Goal: Task Accomplishment & Management: Use online tool/utility

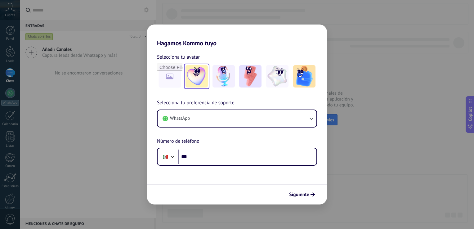
click at [203, 82] on img at bounding box center [196, 76] width 22 height 22
click at [302, 192] on span "Siguiente" at bounding box center [299, 194] width 20 height 4
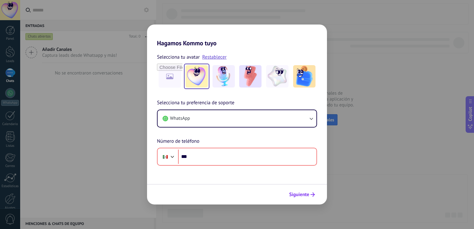
click at [300, 196] on span "Siguiente" at bounding box center [299, 194] width 20 height 4
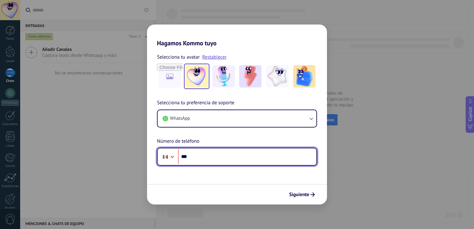
click at [260, 154] on input "***" at bounding box center [247, 156] width 138 height 14
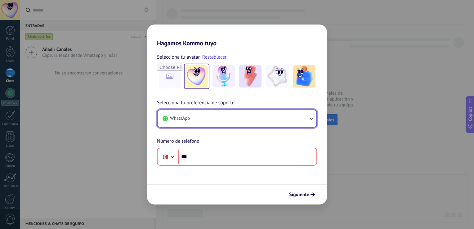
click at [278, 118] on button "WhatsApp" at bounding box center [236, 118] width 159 height 17
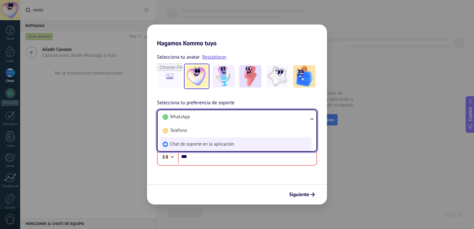
click at [274, 150] on li "Chat de soporte en la aplicación" at bounding box center [235, 144] width 151 height 14
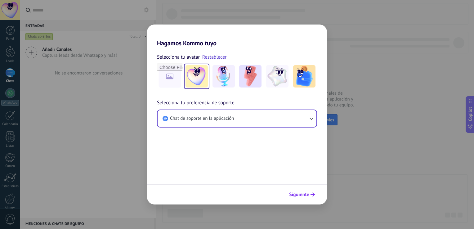
click at [303, 193] on span "Siguiente" at bounding box center [299, 194] width 20 height 4
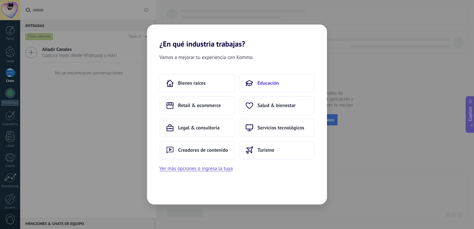
click at [262, 83] on span "Educación" at bounding box center [267, 83] width 21 height 6
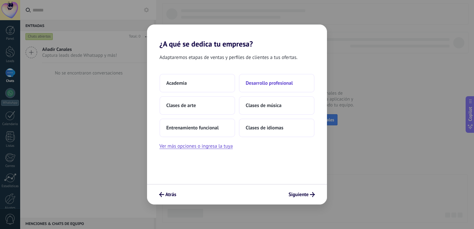
click at [263, 82] on span "Desarrollo profesional" at bounding box center [268, 83] width 47 height 6
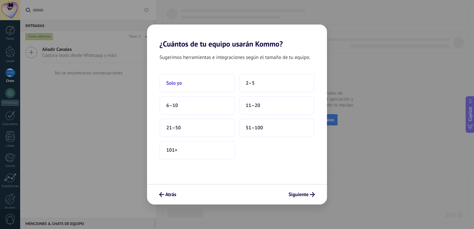
click at [217, 82] on button "Solo yo" at bounding box center [197, 83] width 76 height 19
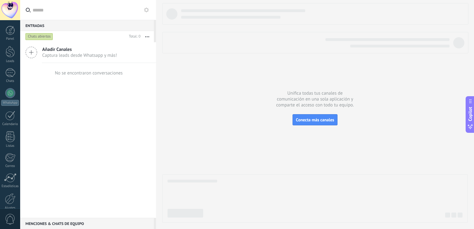
scroll to position [29, 0]
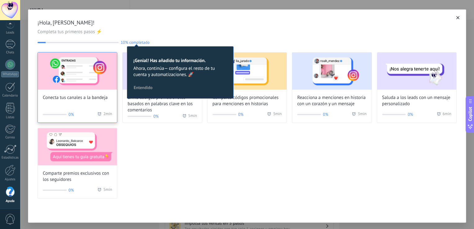
click at [84, 90] on div "Conecta tus canales a la bandeja" at bounding box center [77, 76] width 79 height 48
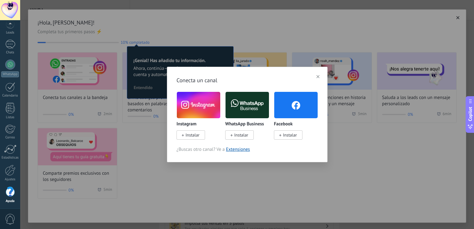
click at [196, 136] on span "Instalar" at bounding box center [192, 135] width 14 height 6
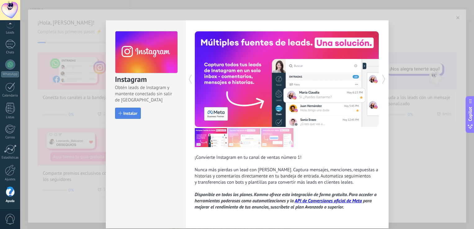
click at [125, 113] on span "Instalar" at bounding box center [130, 113] width 14 height 4
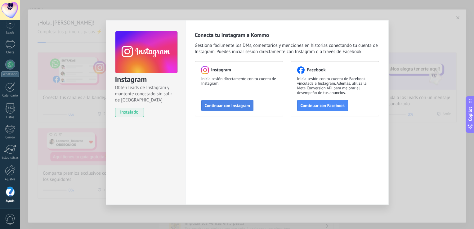
click at [232, 106] on span "Continuar con Instagram" at bounding box center [227, 105] width 45 height 4
click at [219, 107] on span "Continuar con Instagram" at bounding box center [227, 105] width 45 height 4
click at [323, 104] on span "Continuar con Facebook" at bounding box center [322, 105] width 44 height 4
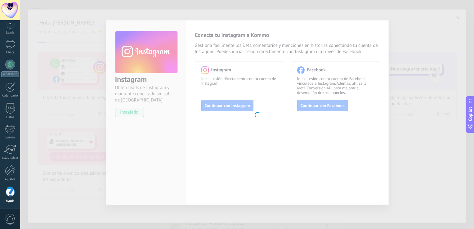
click at [315, 102] on body ".abccls-1,.abccls-2{fill-rule:evenodd}.abccls-2{fill:#fff} .abfcls-1{fill:none}…" at bounding box center [237, 114] width 474 height 229
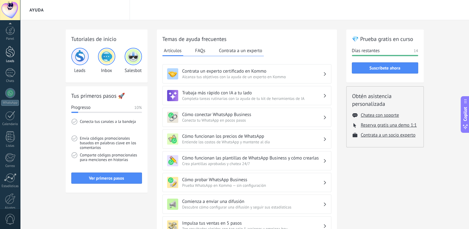
scroll to position [29, 0]
click at [10, 73] on div "WhatsApp" at bounding box center [10, 74] width 18 height 6
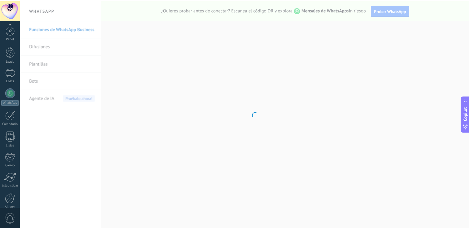
scroll to position [29, 0]
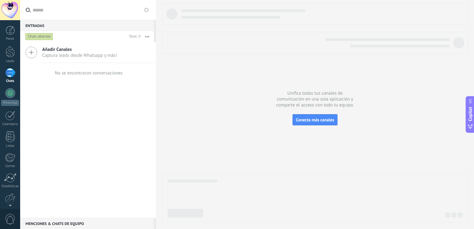
click at [82, 54] on span "Captura leads desde Whatsapp y más!" at bounding box center [79, 55] width 75 height 6
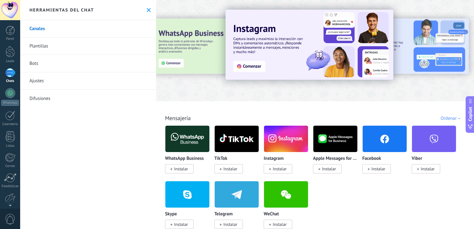
click at [420, 43] on div at bounding box center [468, 50] width 139 height 56
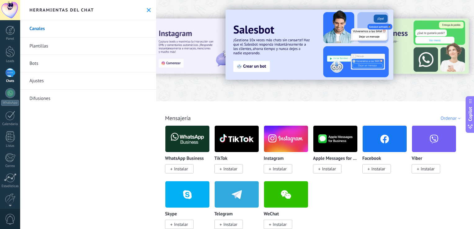
click at [459, 39] on div at bounding box center [468, 50] width 139 height 56
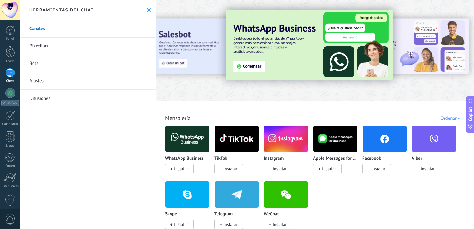
click at [459, 39] on div at bounding box center [468, 50] width 139 height 56
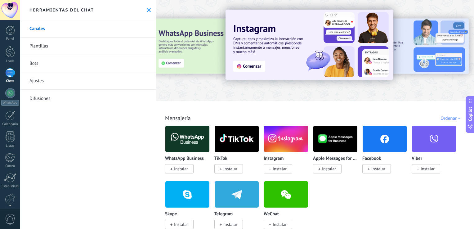
click at [459, 39] on div at bounding box center [468, 50] width 139 height 56
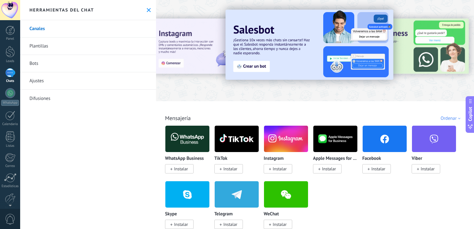
click at [373, 168] on span "Instalar" at bounding box center [378, 169] width 14 height 6
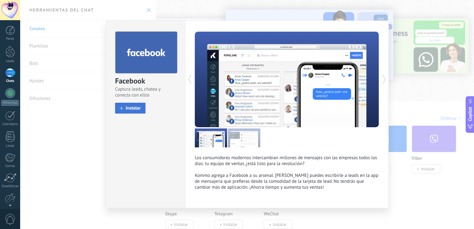
click at [130, 107] on span "Instalar" at bounding box center [133, 108] width 15 height 5
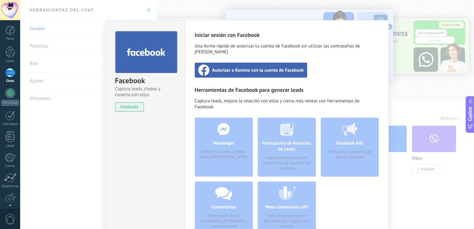
click at [255, 67] on span "Autorizar a Kommo con la cuenta de Facebook" at bounding box center [258, 70] width 92 height 6
